Goal: Task Accomplishment & Management: Complete application form

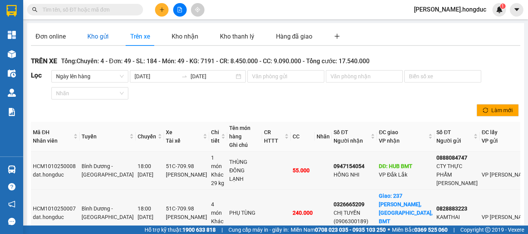
click at [97, 40] on div "Kho gửi" at bounding box center [97, 37] width 21 height 10
type input "[DATE]"
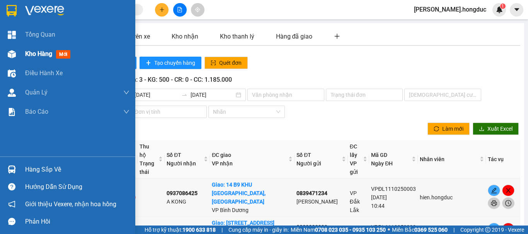
click at [25, 53] on span "Kho hàng" at bounding box center [38, 53] width 27 height 7
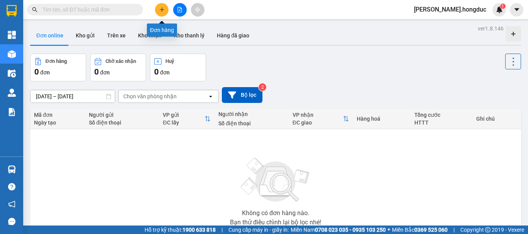
click at [158, 8] on button at bounding box center [162, 10] width 14 height 14
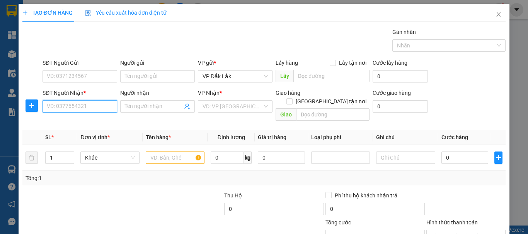
click at [96, 106] on input "SĐT Người Nhận *" at bounding box center [79, 106] width 75 height 12
type input "0326673412"
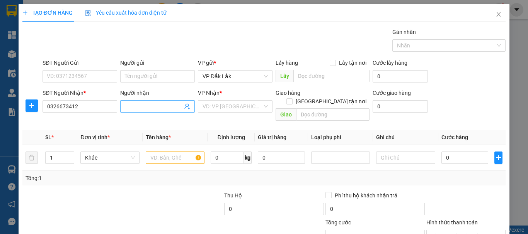
click at [155, 109] on input "Người nhận" at bounding box center [154, 106] width 58 height 8
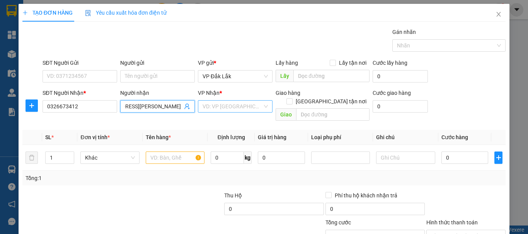
type input "89 ĐƯỜNG 8, KP42, LINH XUÂN, THỦ ĐỨC"
click at [214, 104] on input "search" at bounding box center [232, 107] width 60 height 12
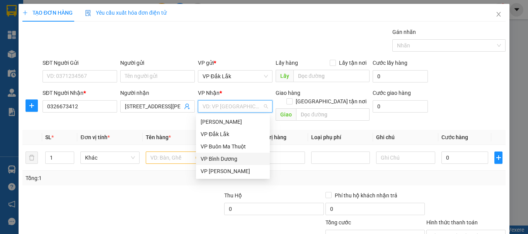
click at [228, 158] on div "VP Bình Dương" at bounding box center [232, 159] width 64 height 8
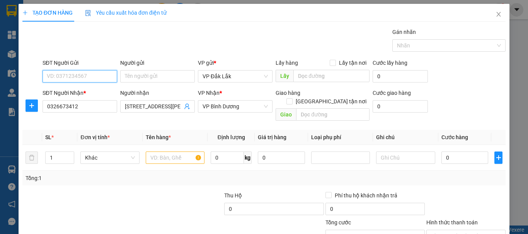
click at [71, 81] on input "SĐT Người Gửi" at bounding box center [79, 76] width 75 height 12
type input "0326673412"
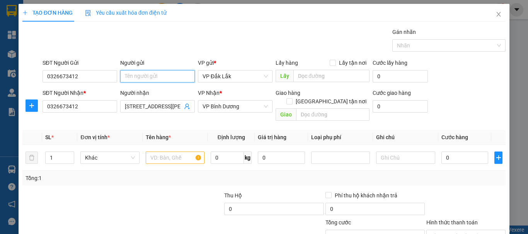
click at [144, 74] on input "Người gửi" at bounding box center [157, 76] width 75 height 12
type input "THU VÂN"
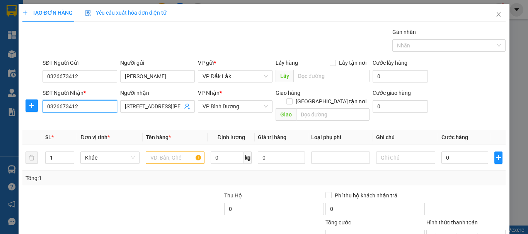
click at [91, 102] on input "0326673412" at bounding box center [79, 106] width 75 height 12
type input "0"
type input "0372646217"
click at [167, 104] on input "89 ĐƯỜNG 8, KP42, LINH XUÂN, THỦ ĐỨC" at bounding box center [154, 106] width 58 height 8
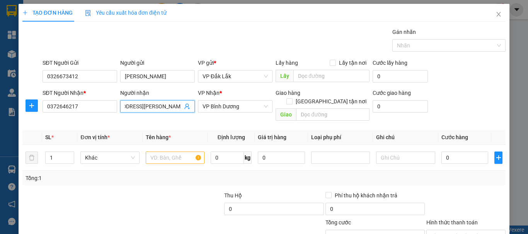
scroll to position [0, 0]
drag, startPoint x: 178, startPoint y: 107, endPoint x: 118, endPoint y: 107, distance: 60.2
click at [119, 107] on div "Người nhận 89 ĐƯỜNG 8, KP42, LINH XUÂN, THỦ ĐỨC 89 ĐƯỜNG 8, KP42, LINH XUÂN, TH…" at bounding box center [158, 107] width 78 height 36
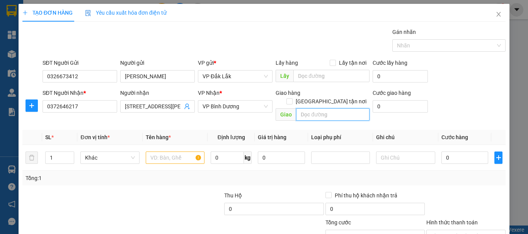
click at [304, 109] on input "text" at bounding box center [332, 115] width 73 height 12
paste input "89 ĐƯỜNG 8, KP42, LINH XUÂN, THỦ ĐỨC"
type input "89 ĐƯỜNG 8, KP42, LINH XUÂN, THỦ ĐỨC"
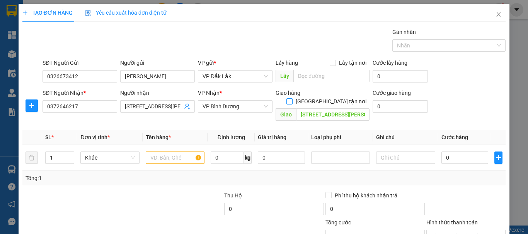
click at [292, 98] on input "Giao tận nơi" at bounding box center [288, 100] width 5 height 5
checkbox input "true"
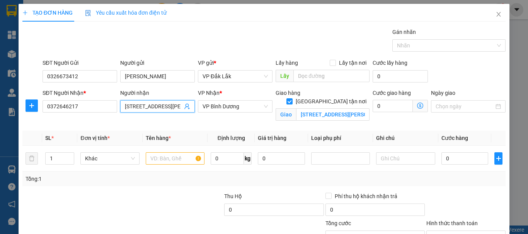
click at [171, 107] on input "89 ĐƯỜNG 8, KP42, LINH XUÂN, THỦ ĐỨC" at bounding box center [154, 106] width 58 height 8
click at [106, 104] on input "0372646217" at bounding box center [79, 106] width 75 height 12
click at [149, 107] on input "89 ĐƯỜNG 8, KP42, LINH XUÂN, THỦ ĐỨC" at bounding box center [154, 106] width 58 height 8
type input "8"
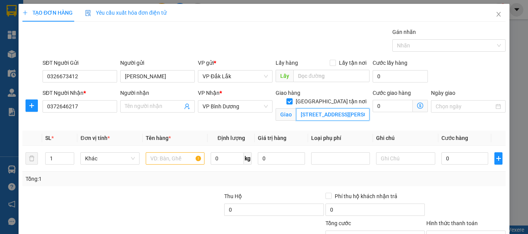
click at [345, 109] on input "89 ĐƯỜNG 8, KP42, LINH XUÂN, THỦ ĐỨC" at bounding box center [332, 115] width 73 height 12
type input "3"
click at [331, 123] on div "Giao hàng Giao tận nơi Giao 3" at bounding box center [322, 107] width 97 height 36
click at [329, 109] on input "3" at bounding box center [332, 115] width 73 height 12
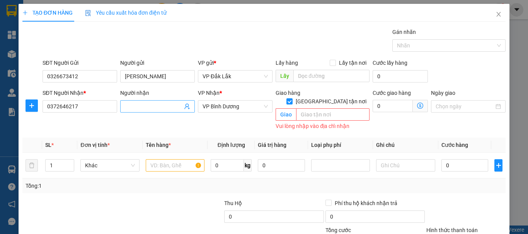
click at [160, 106] on input "Người nhận" at bounding box center [154, 106] width 58 height 8
type input "MINH CƯỜNG"
click at [316, 109] on input "text" at bounding box center [332, 115] width 73 height 12
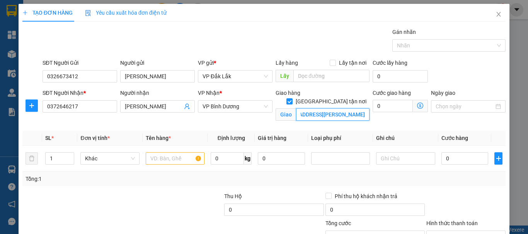
scroll to position [0, 41]
type input "89 ĐƯỜNG 8, KP43, LINH XUÂN, THỦ ĐỨC"
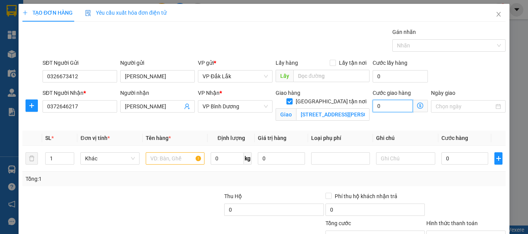
click at [385, 105] on input "0" at bounding box center [392, 106] width 40 height 12
type input "6"
type input "60"
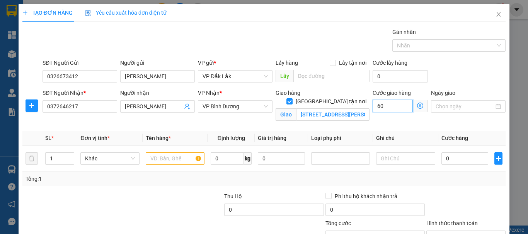
type input "60"
type input "600"
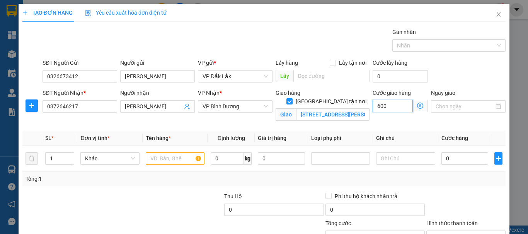
type input "6.000"
type input "60.000"
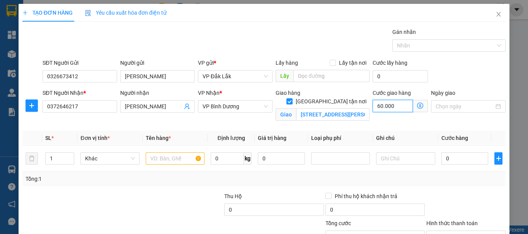
type input "60.000"
click at [439, 104] on input "Ngày giao" at bounding box center [464, 106] width 58 height 8
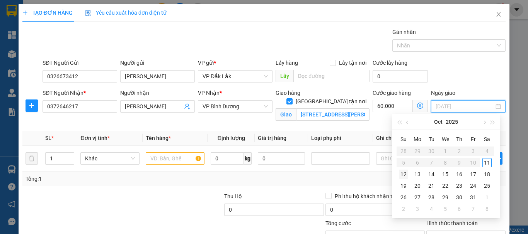
type input "12/10/2025"
click at [403, 172] on div "12" at bounding box center [403, 174] width 9 height 9
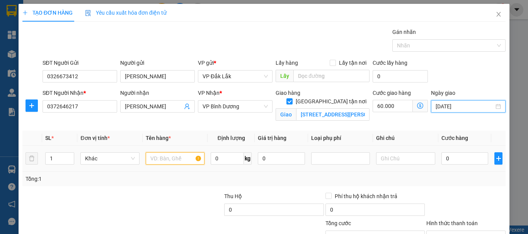
click at [168, 154] on input "text" at bounding box center [175, 159] width 59 height 12
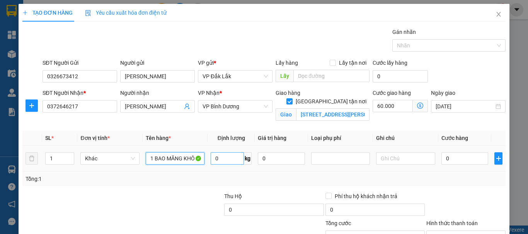
type input "1 BAO MĂNG KHÔ"
click at [227, 158] on input "0" at bounding box center [226, 159] width 33 height 12
type input "5"
click at [458, 157] on input "0" at bounding box center [464, 159] width 47 height 12
type input "6"
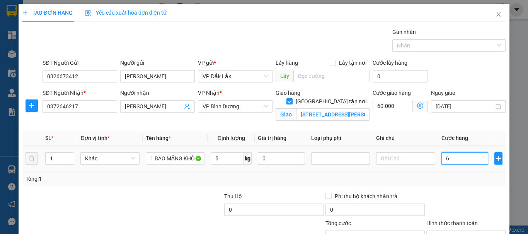
type input "60.006"
type input "0"
type input "60.000"
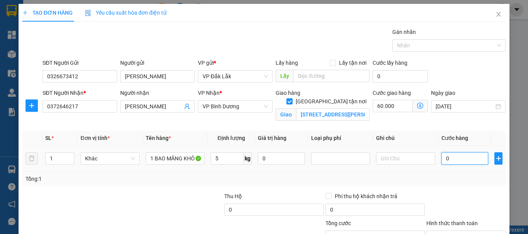
type input "03"
type input "60.003"
type input "030"
type input "60.030"
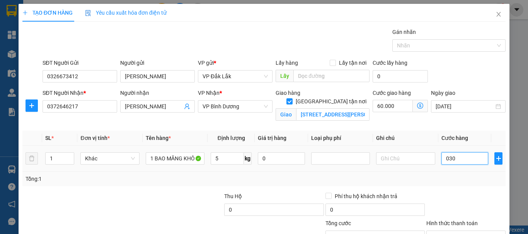
type input "60.030"
type input "0.300"
type input "60.300"
type input "030.000"
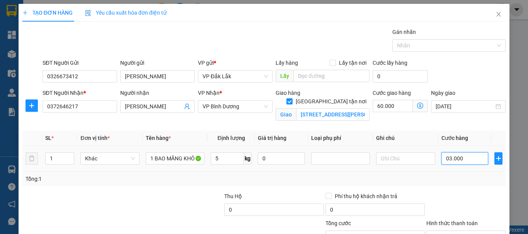
type input "90.000"
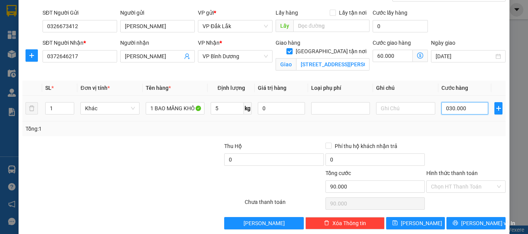
scroll to position [61, 0]
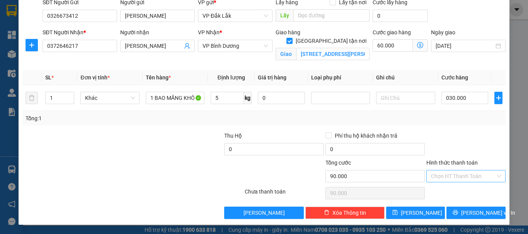
click at [453, 174] on input "Hình thức thanh toán" at bounding box center [463, 177] width 64 height 12
type input "30.000"
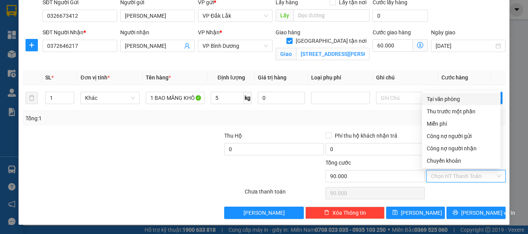
click at [458, 103] on div "Tại văn phòng" at bounding box center [461, 99] width 78 height 12
type input "0"
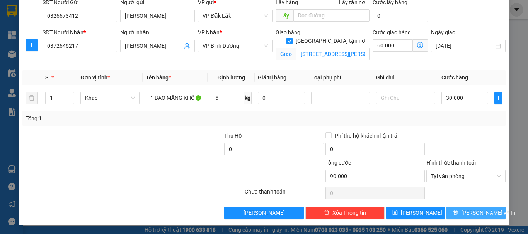
click at [463, 213] on button "Lưu và In" at bounding box center [475, 213] width 59 height 12
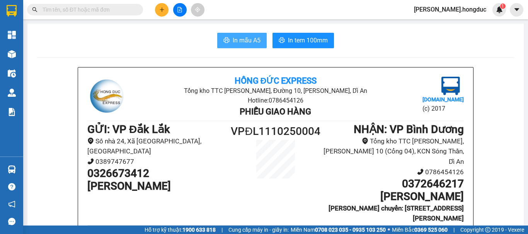
click at [257, 43] on span "In mẫu A5" at bounding box center [246, 41] width 28 height 10
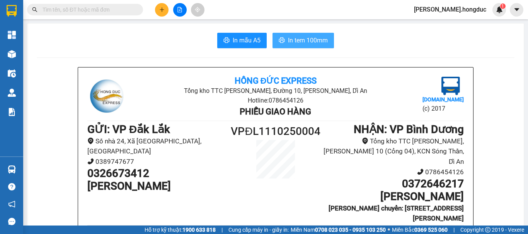
click at [296, 43] on span "In tem 100mm" at bounding box center [308, 41] width 40 height 10
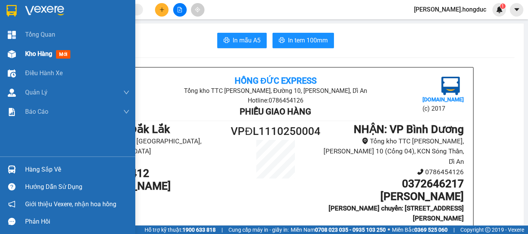
click at [32, 55] on span "Kho hàng" at bounding box center [38, 53] width 27 height 7
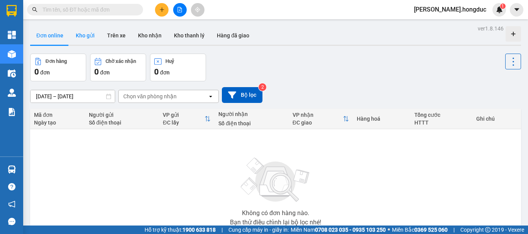
click at [86, 32] on button "Kho gửi" at bounding box center [85, 35] width 31 height 19
type input "10/10/2025 – 11/10/2025"
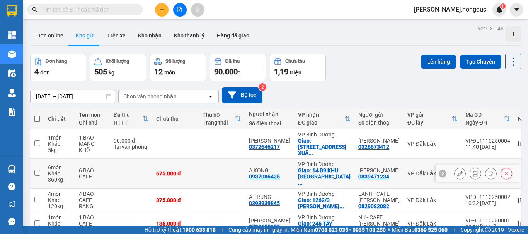
scroll to position [36, 0]
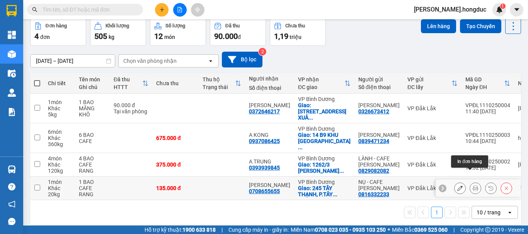
click at [472, 182] on button at bounding box center [475, 189] width 11 height 14
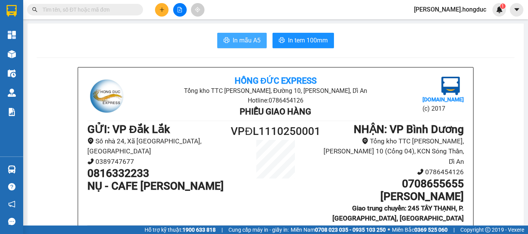
click at [251, 43] on span "In mẫu A5" at bounding box center [246, 41] width 28 height 10
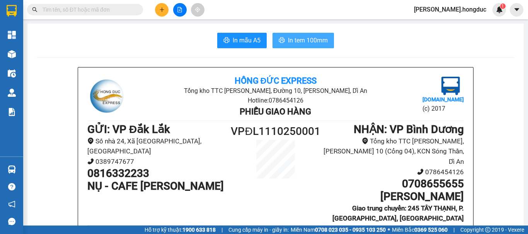
click at [309, 43] on span "In tem 100mm" at bounding box center [308, 41] width 40 height 10
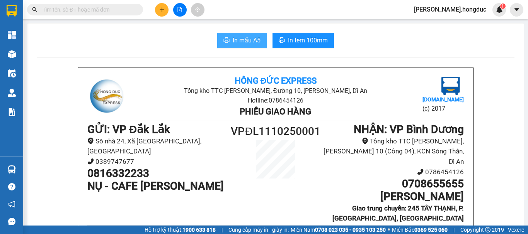
click at [244, 42] on span "In mẫu A5" at bounding box center [246, 41] width 28 height 10
click at [243, 39] on span "In mẫu A5" at bounding box center [246, 41] width 28 height 10
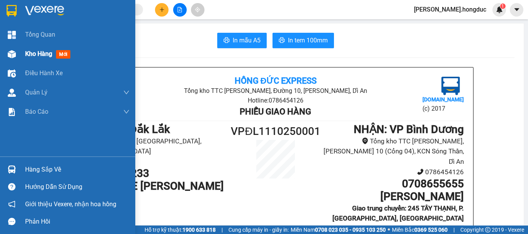
click at [30, 53] on span "Kho hàng" at bounding box center [38, 53] width 27 height 7
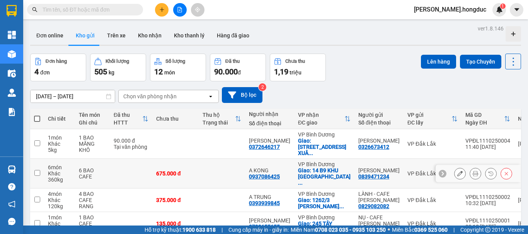
scroll to position [36, 0]
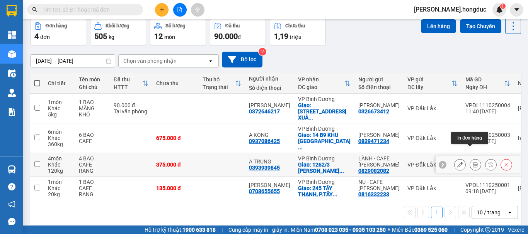
click at [472, 158] on button at bounding box center [475, 165] width 11 height 14
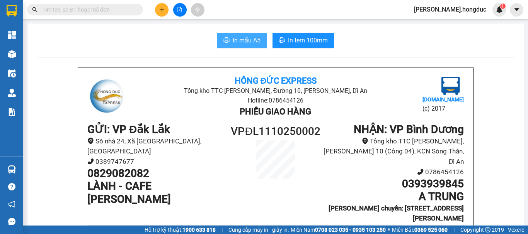
click at [251, 41] on span "In mẫu A5" at bounding box center [246, 41] width 28 height 10
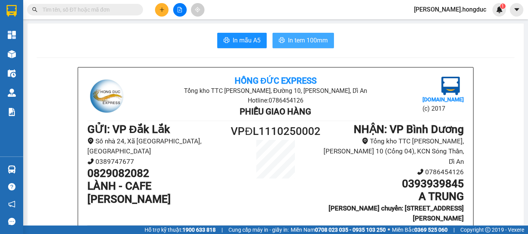
click at [302, 44] on span "In tem 100mm" at bounding box center [308, 41] width 40 height 10
